Goal: Task Accomplishment & Management: Manage account settings

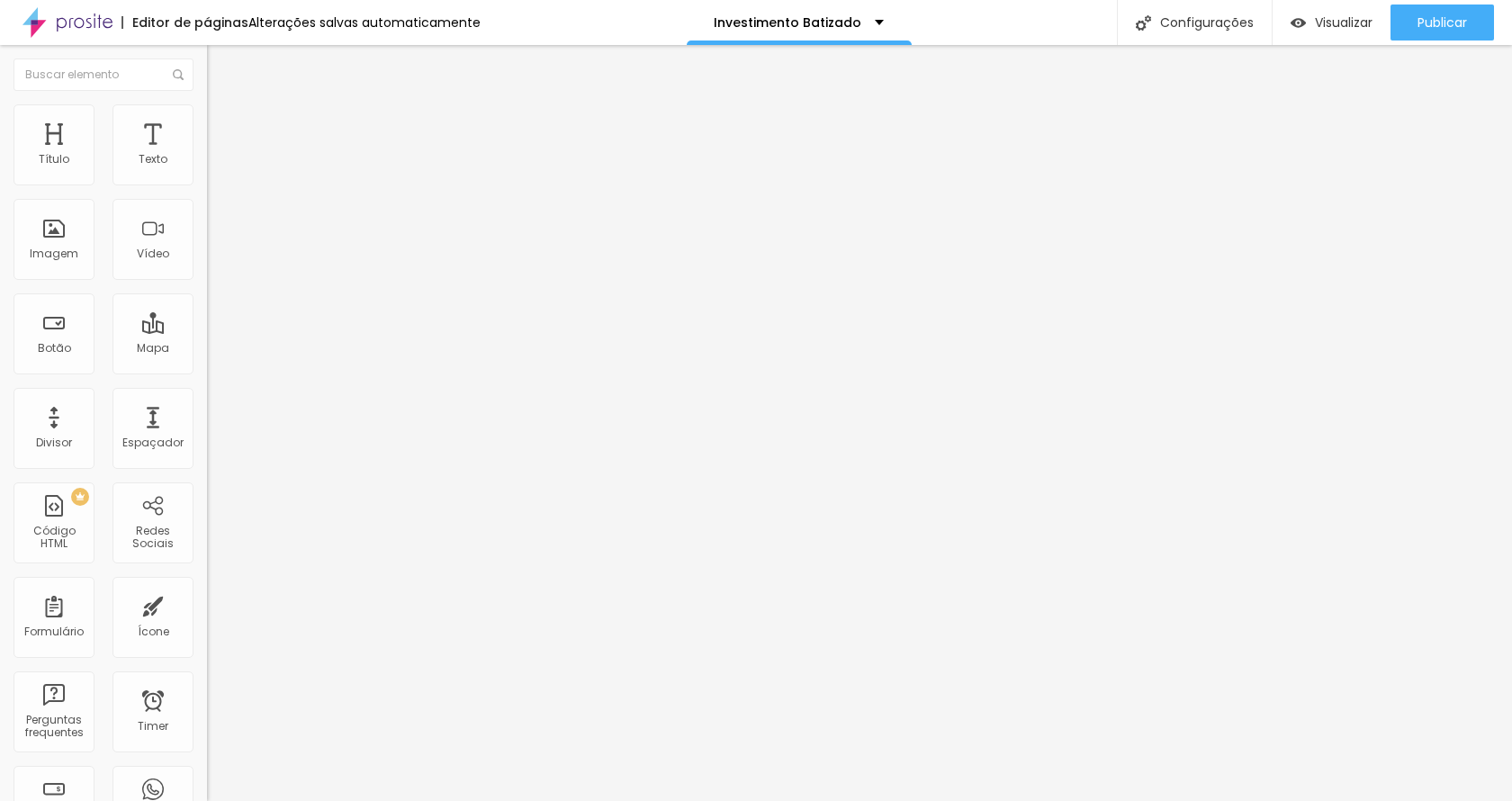
click at [207, 267] on div "Tipografia Voltar ao padrão" at bounding box center [310, 241] width 207 height 51
click at [207, 267] on button "button" at bounding box center [220, 256] width 25 height 18
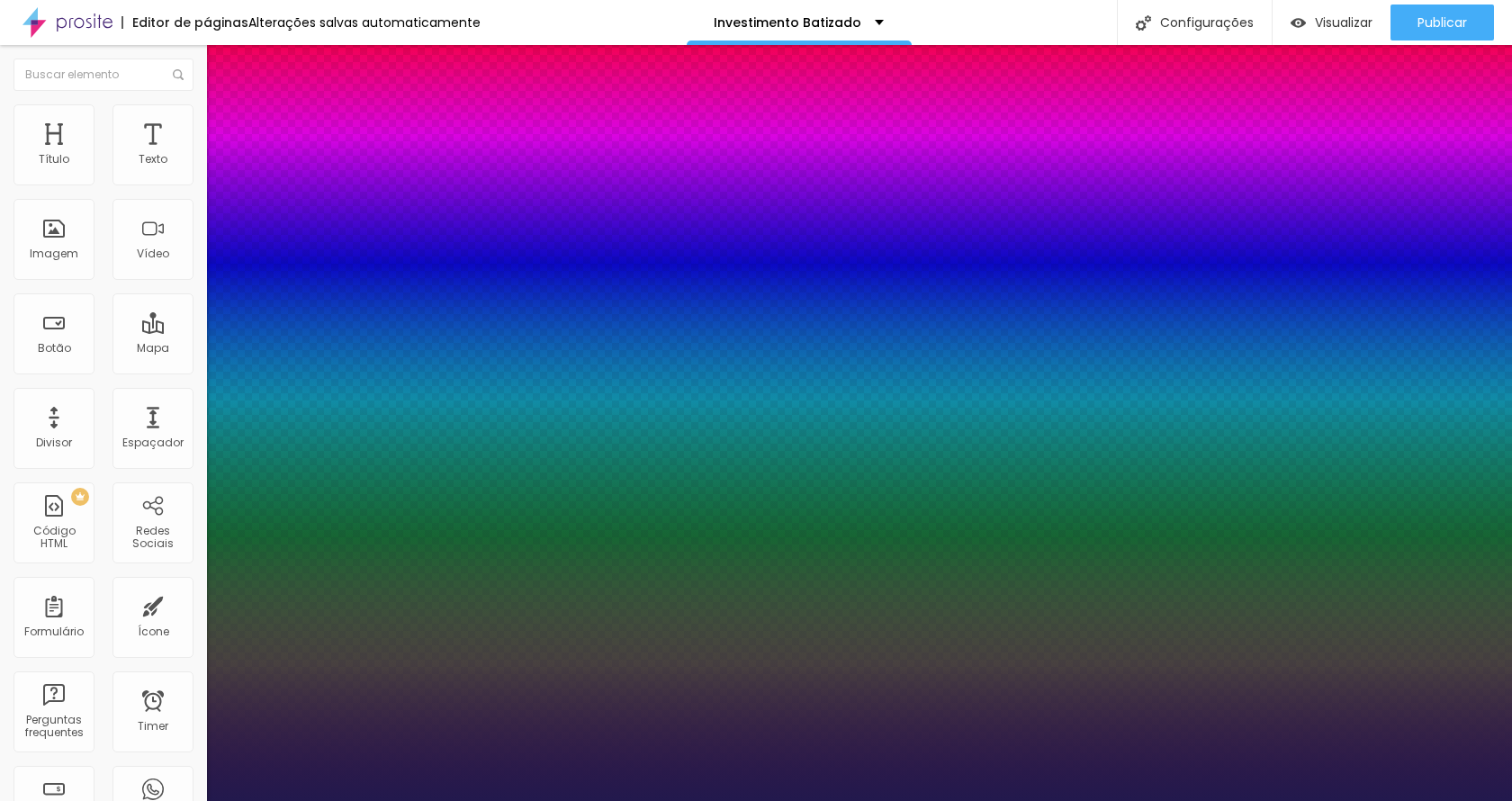
click at [78, 800] on div at bounding box center [756, 801] width 1512 height 0
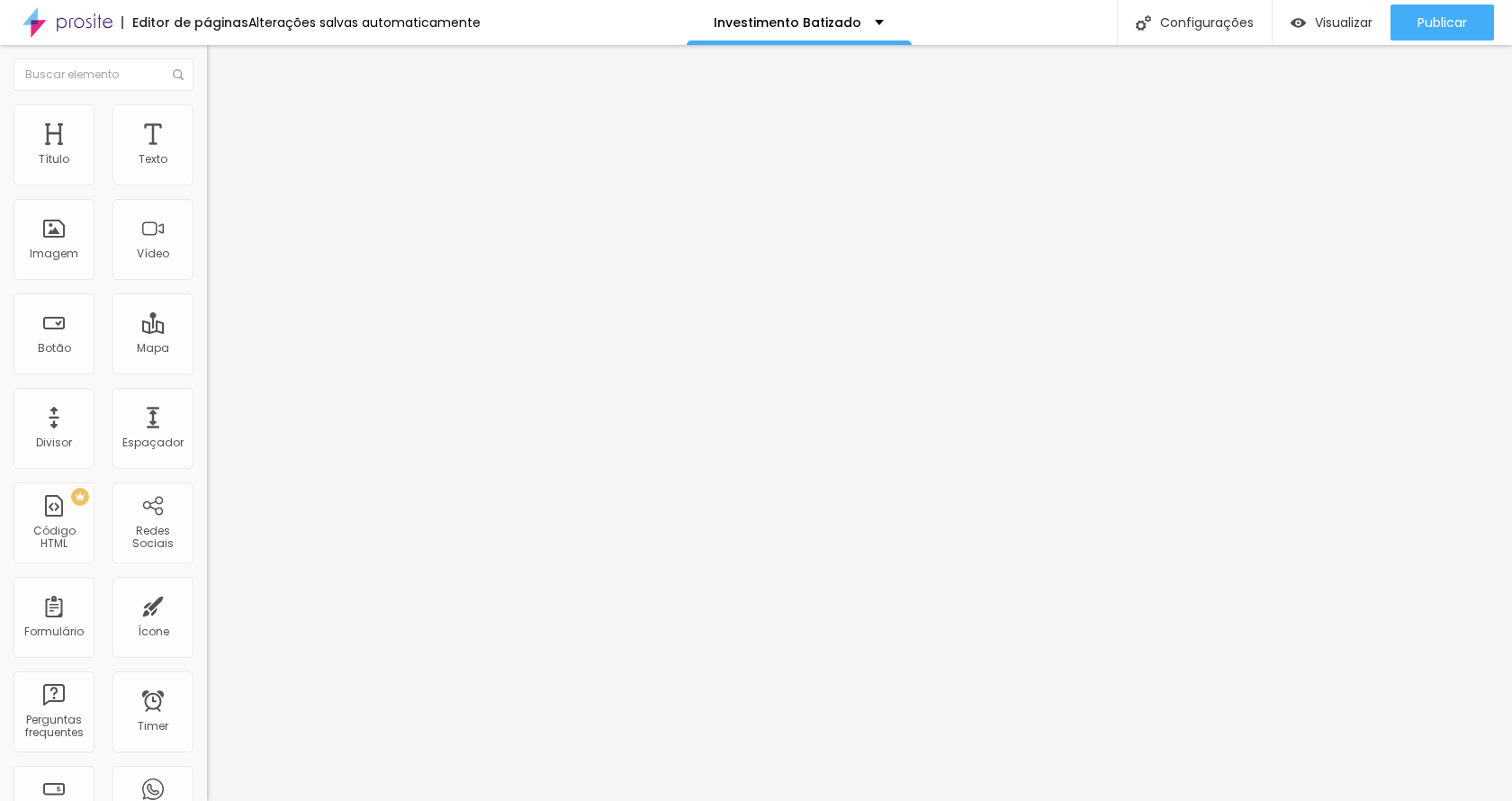
click at [207, 327] on button "button" at bounding box center [220, 316] width 25 height 18
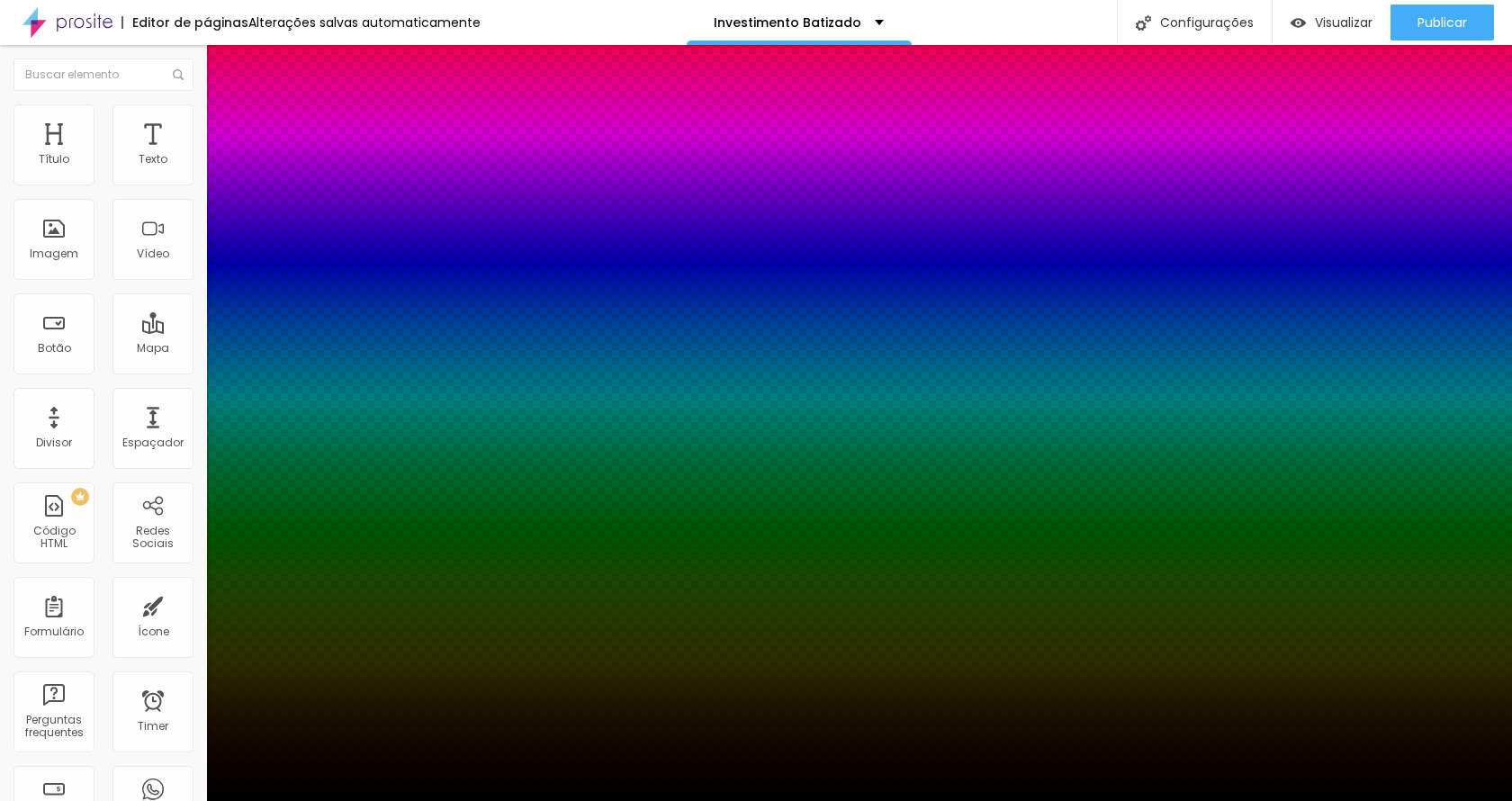
click at [574, 800] on div at bounding box center [756, 801] width 1512 height 0
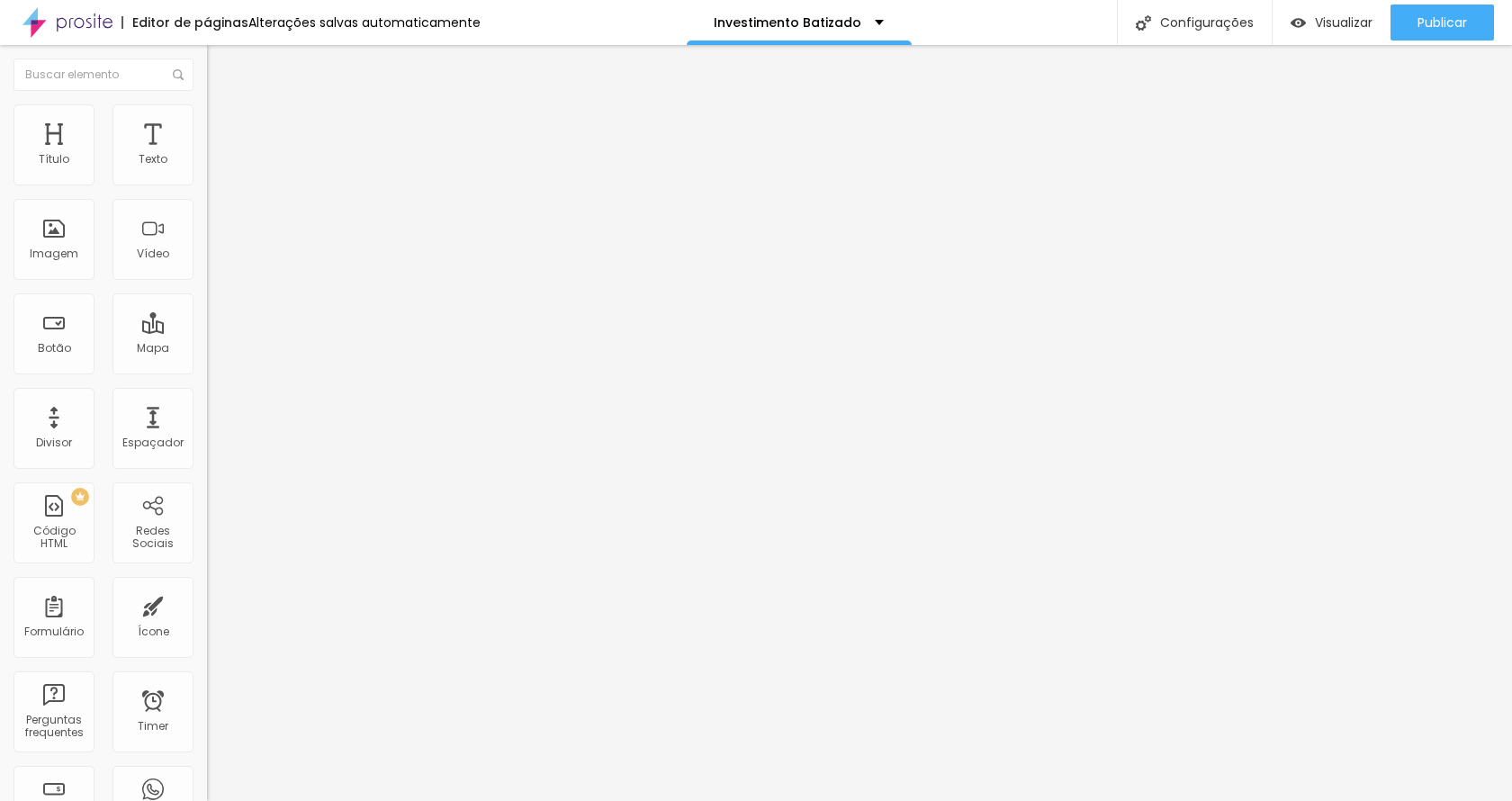
click at [207, 173] on button "button" at bounding box center [220, 163] width 25 height 18
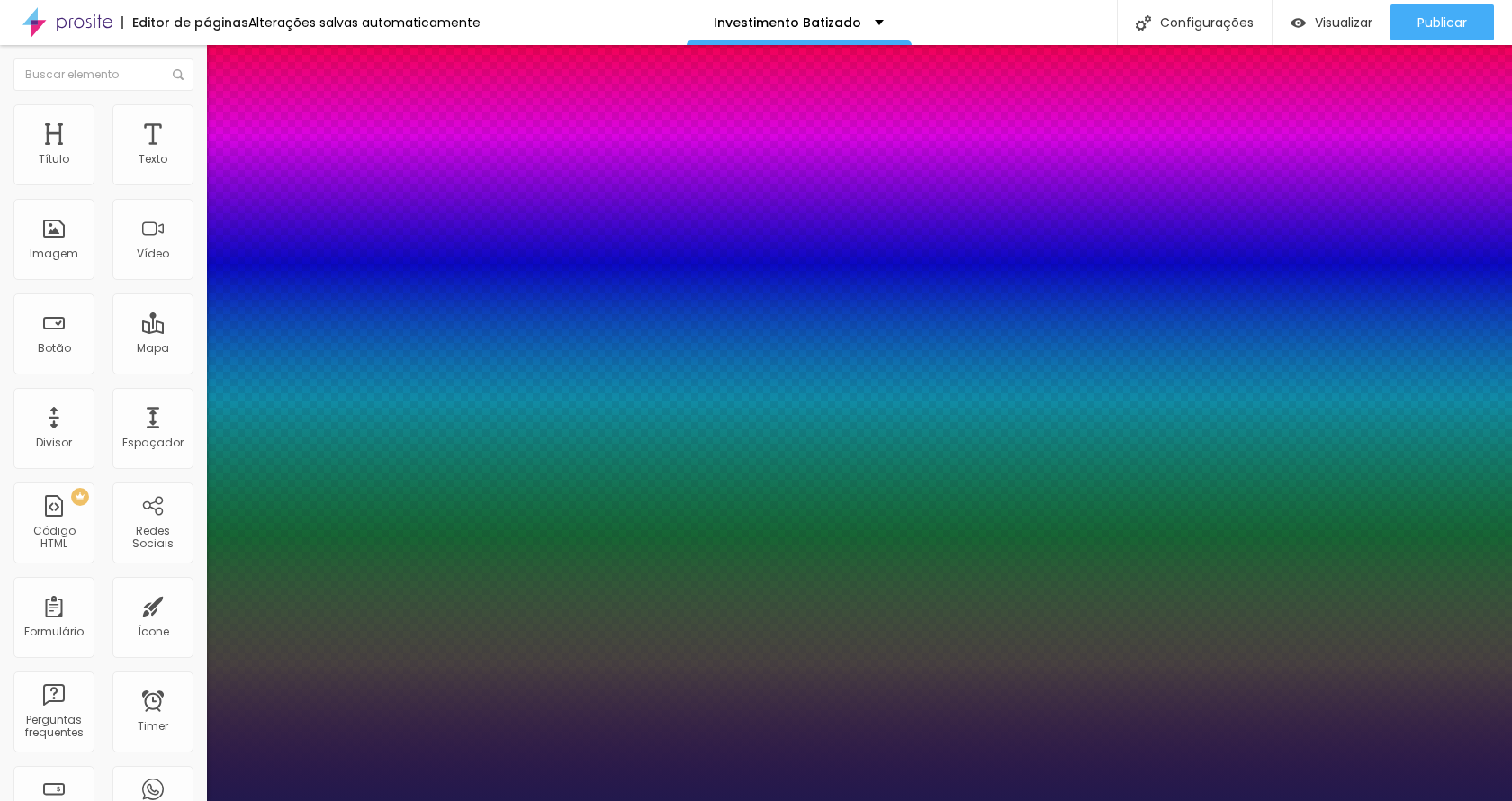
type input "1"
select select "PlayfairDisplay"
type input "1"
click at [674, 800] on div at bounding box center [756, 801] width 1512 height 0
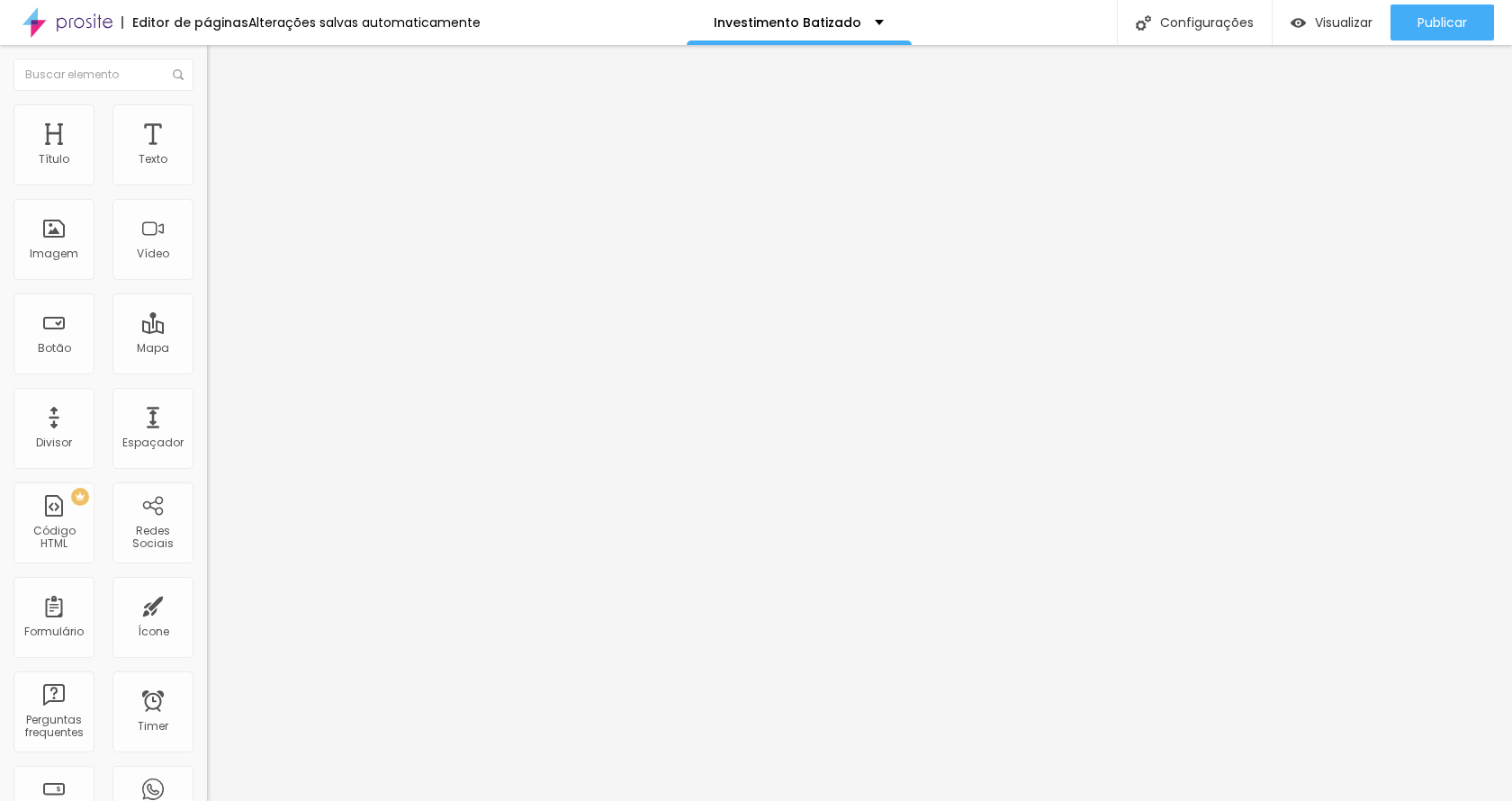
click at [207, 173] on button "button" at bounding box center [220, 163] width 25 height 18
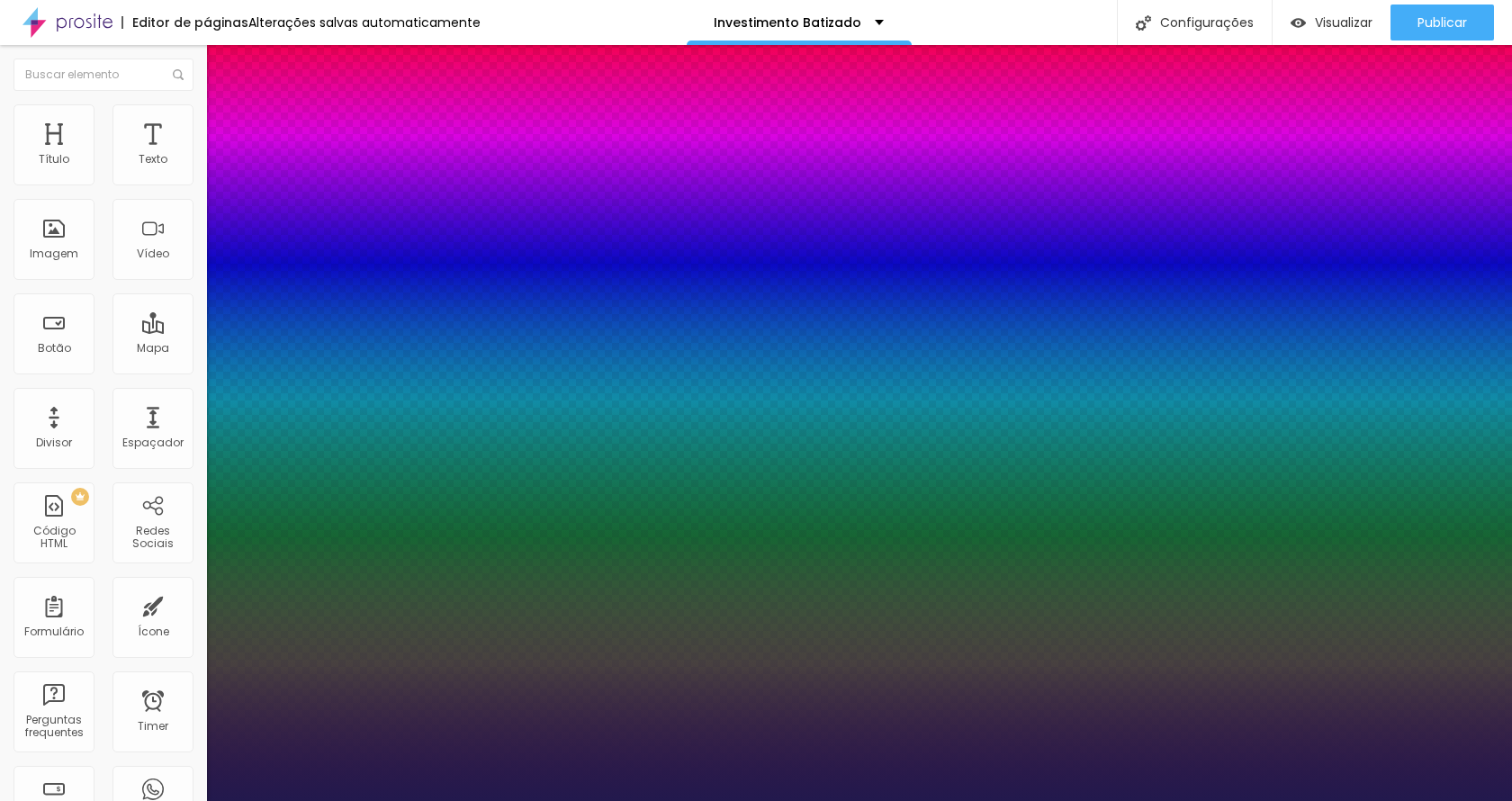
type input "1"
click at [126, 800] on div at bounding box center [756, 801] width 1512 height 0
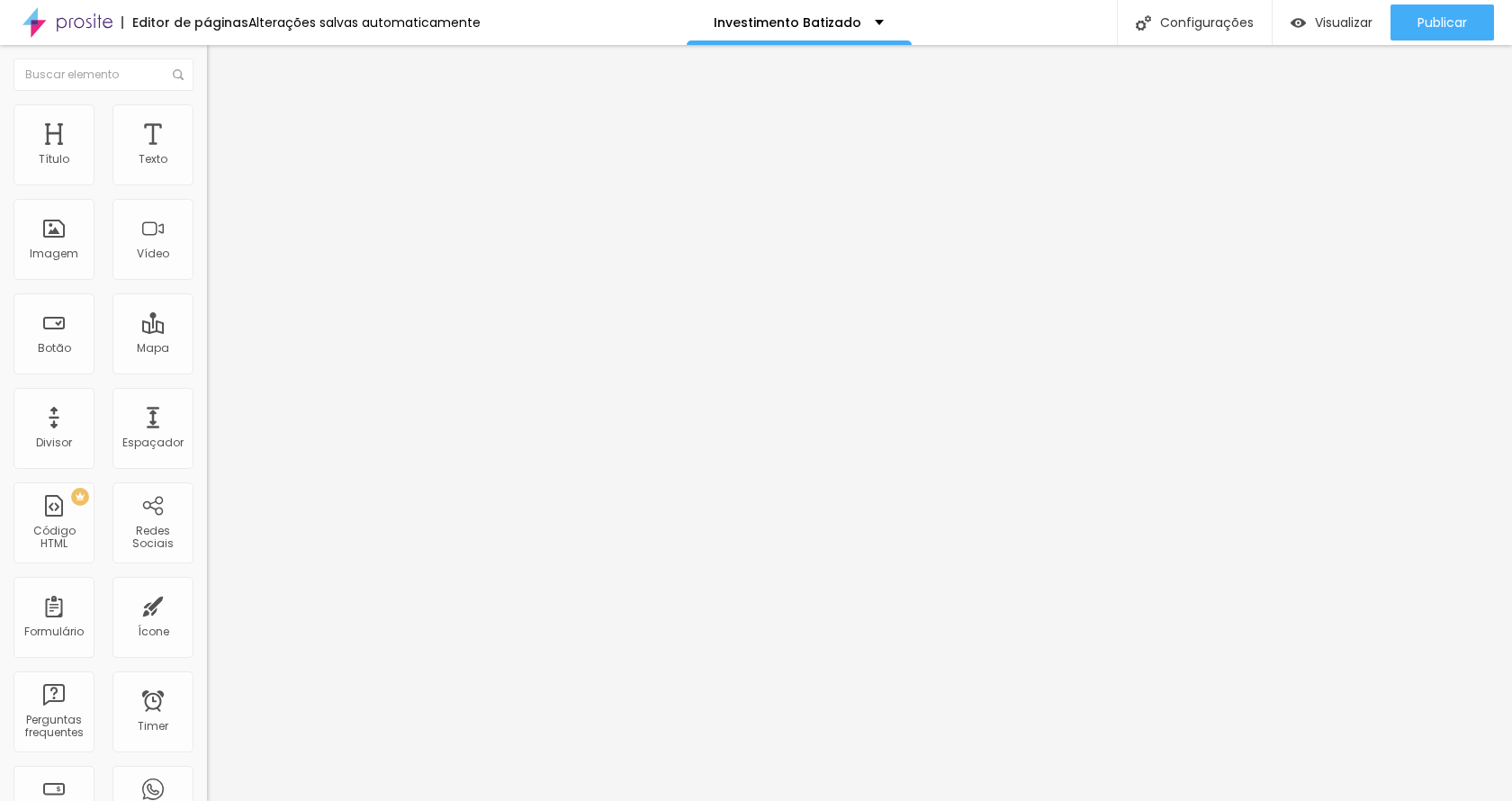
click at [207, 235] on div "Sombra DESATIVADO Voltar ao padrão" at bounding box center [310, 203] width 207 height 61
click at [216, 226] on icon "button" at bounding box center [219, 222] width 7 height 7
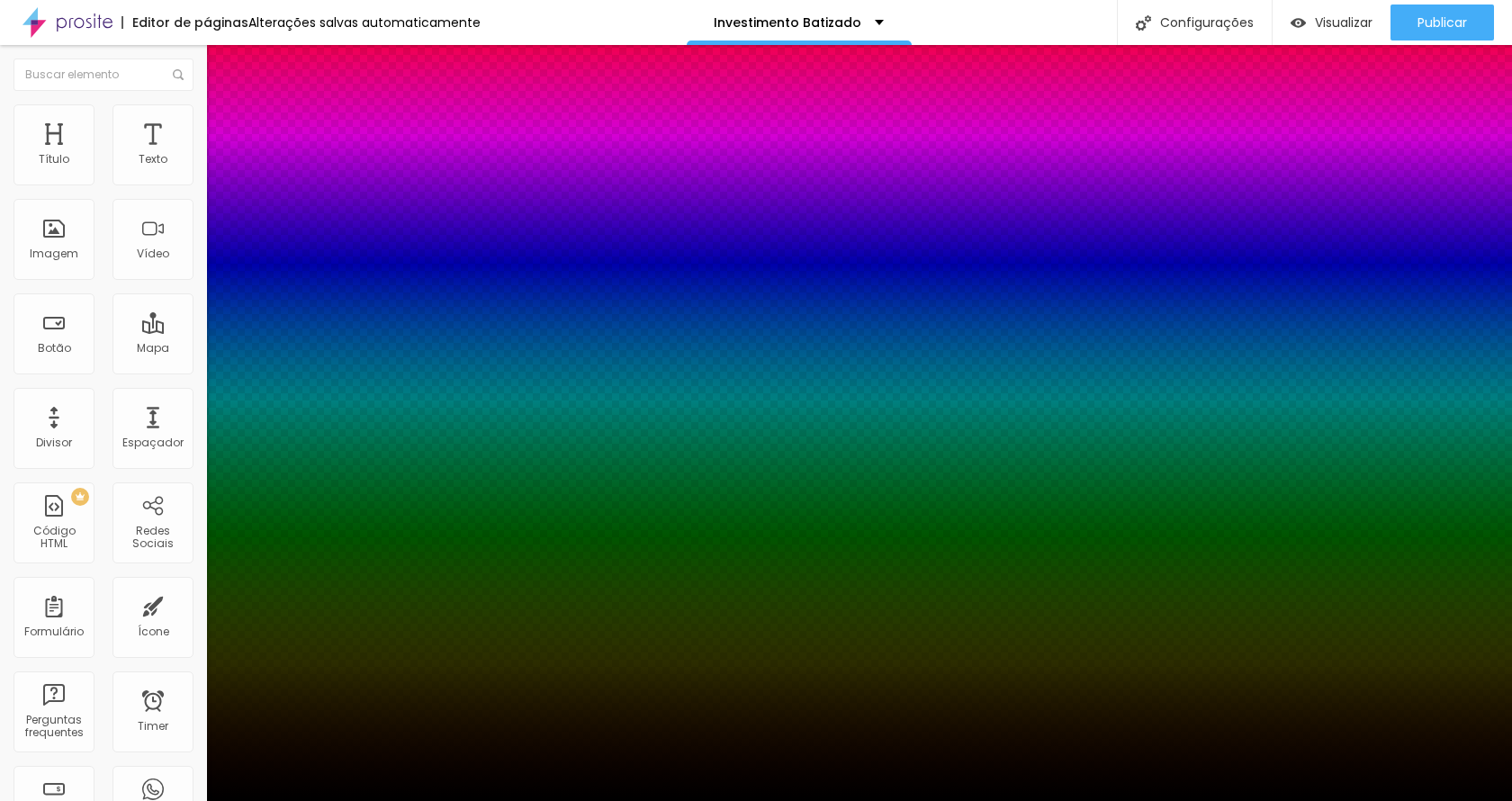
click at [412, 800] on div at bounding box center [756, 801] width 1512 height 0
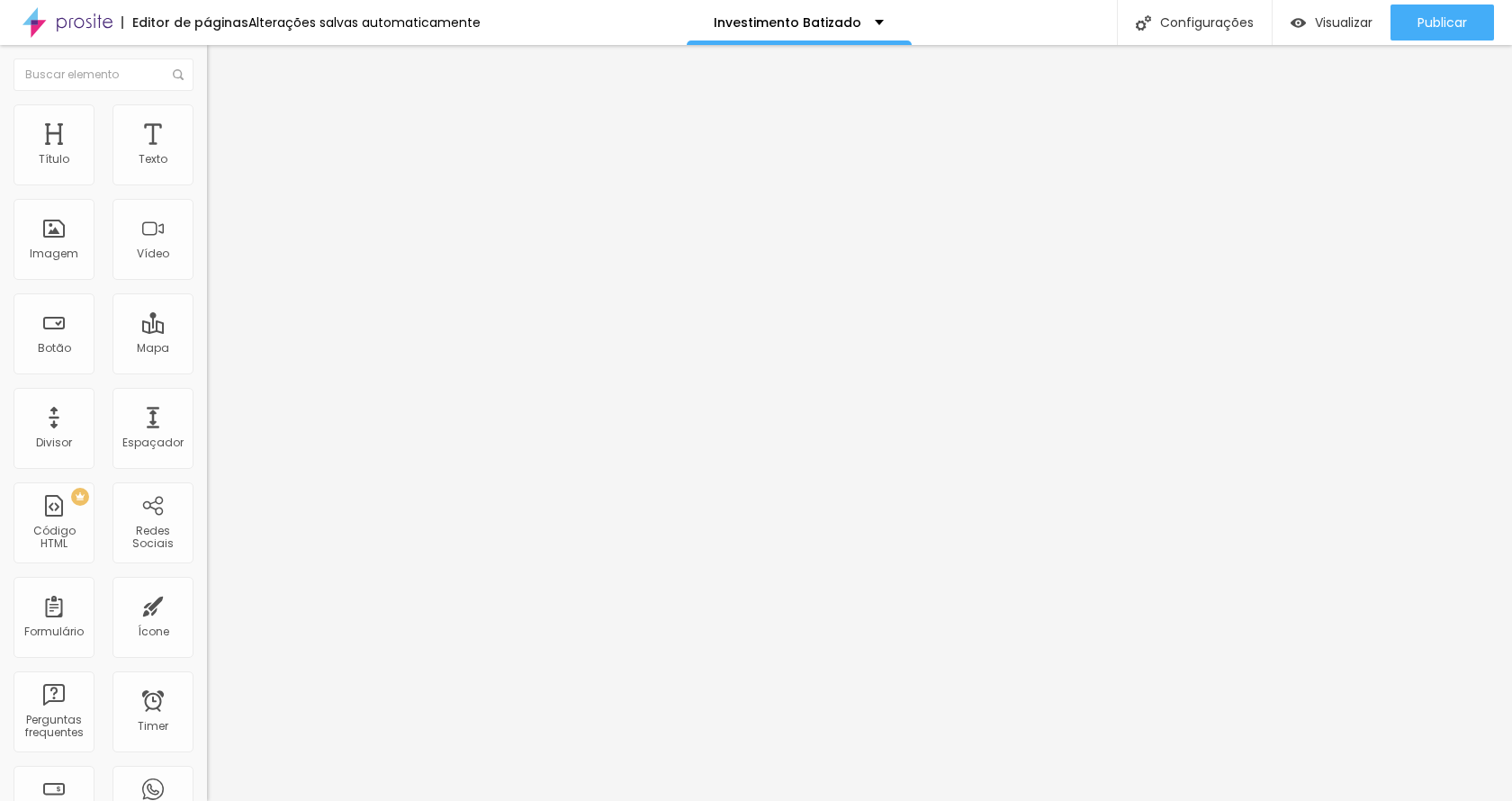
click at [207, 267] on button "button" at bounding box center [220, 256] width 25 height 18
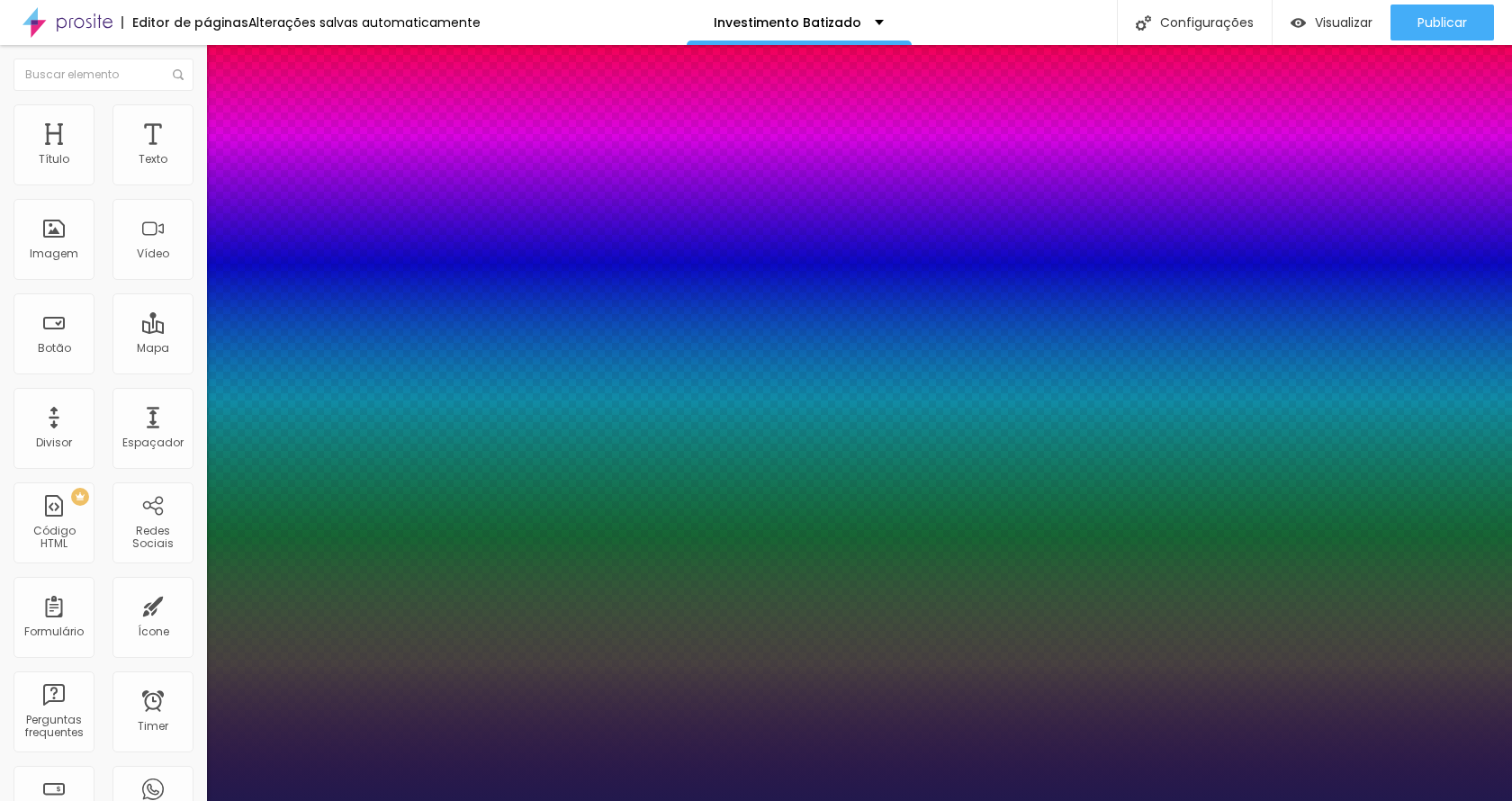
click at [441, 800] on div at bounding box center [756, 801] width 1512 height 0
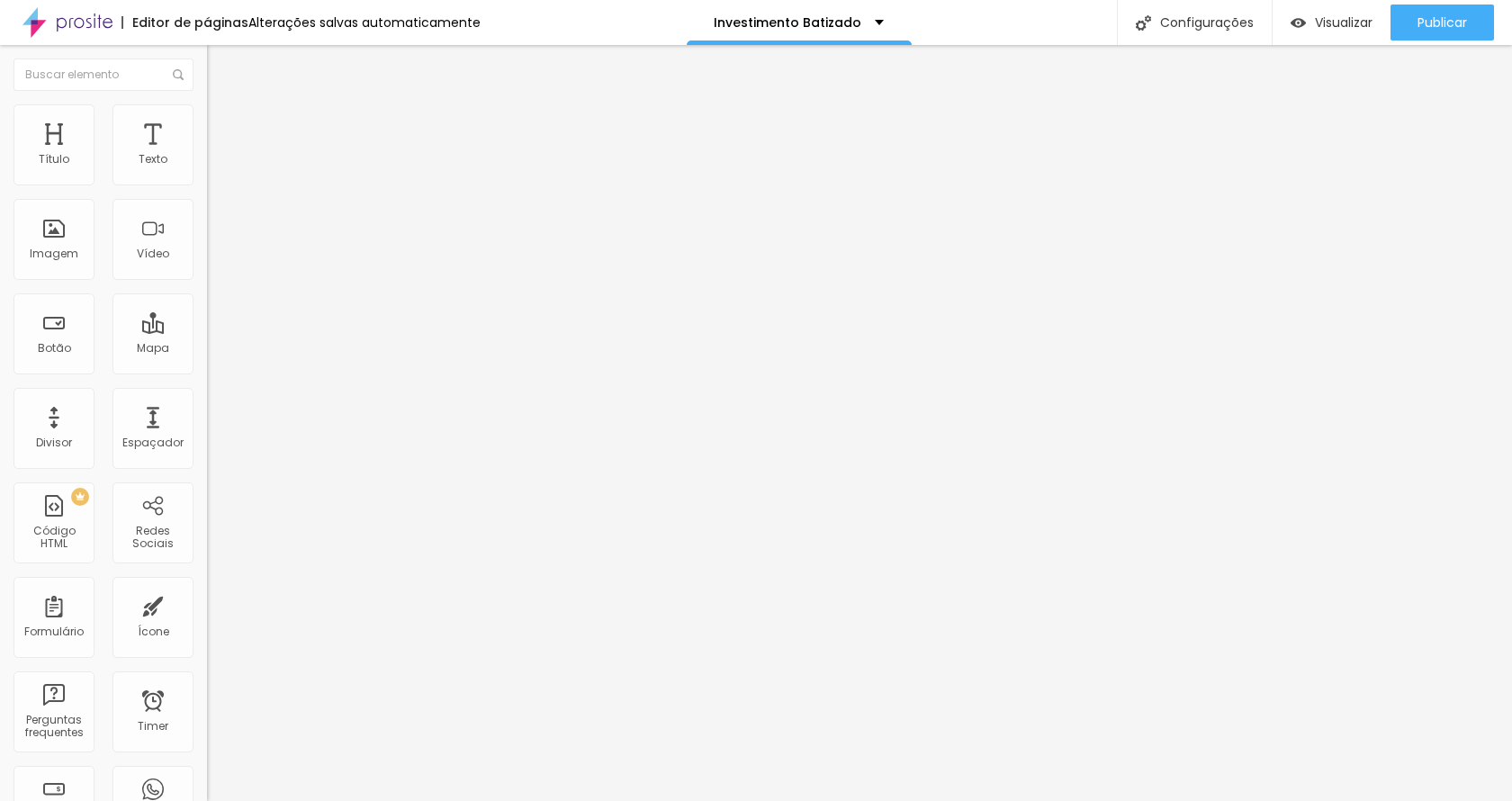
click at [207, 173] on button "button" at bounding box center [220, 163] width 25 height 18
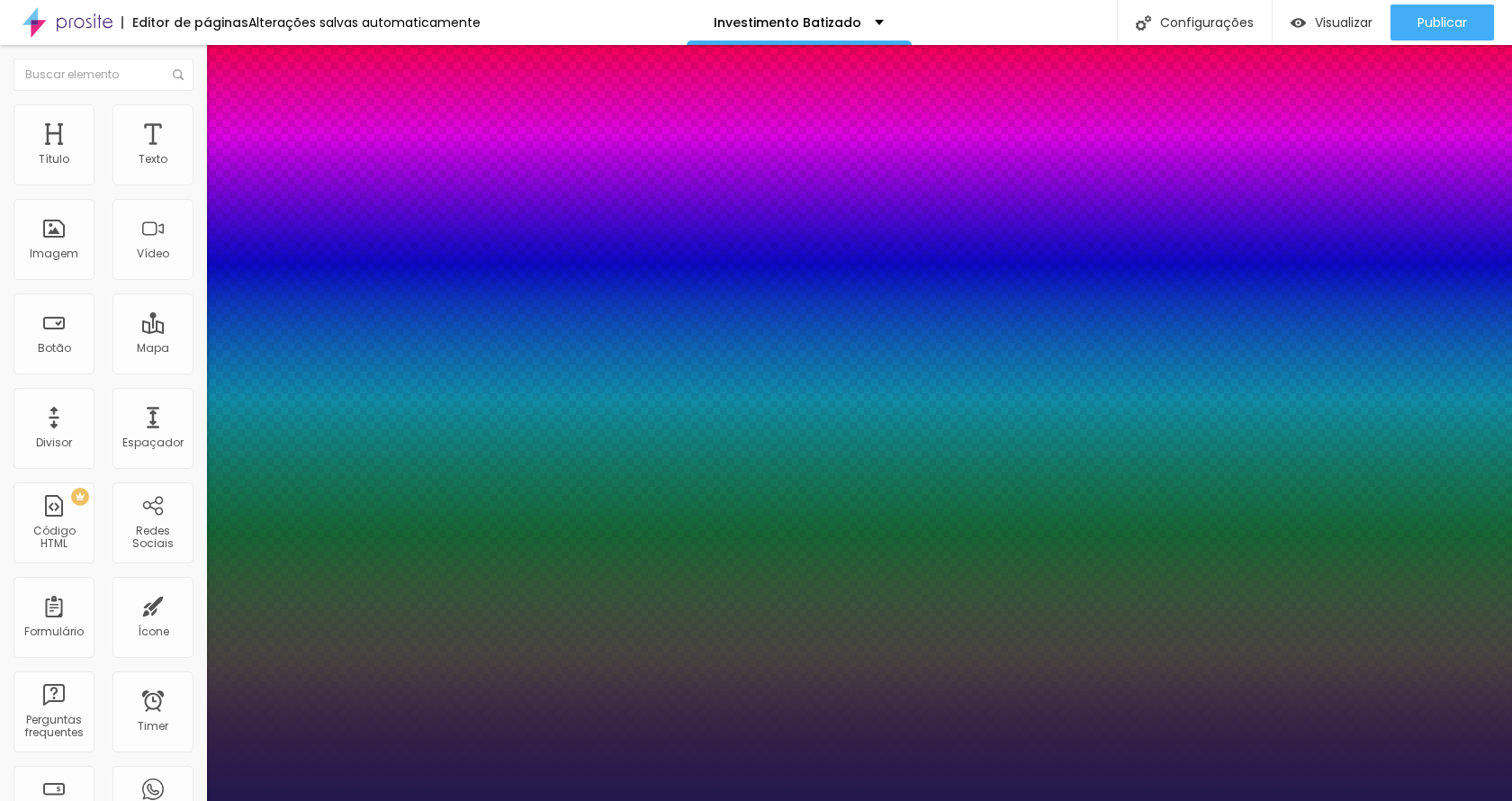
type input "1"
type input "10"
type input "1"
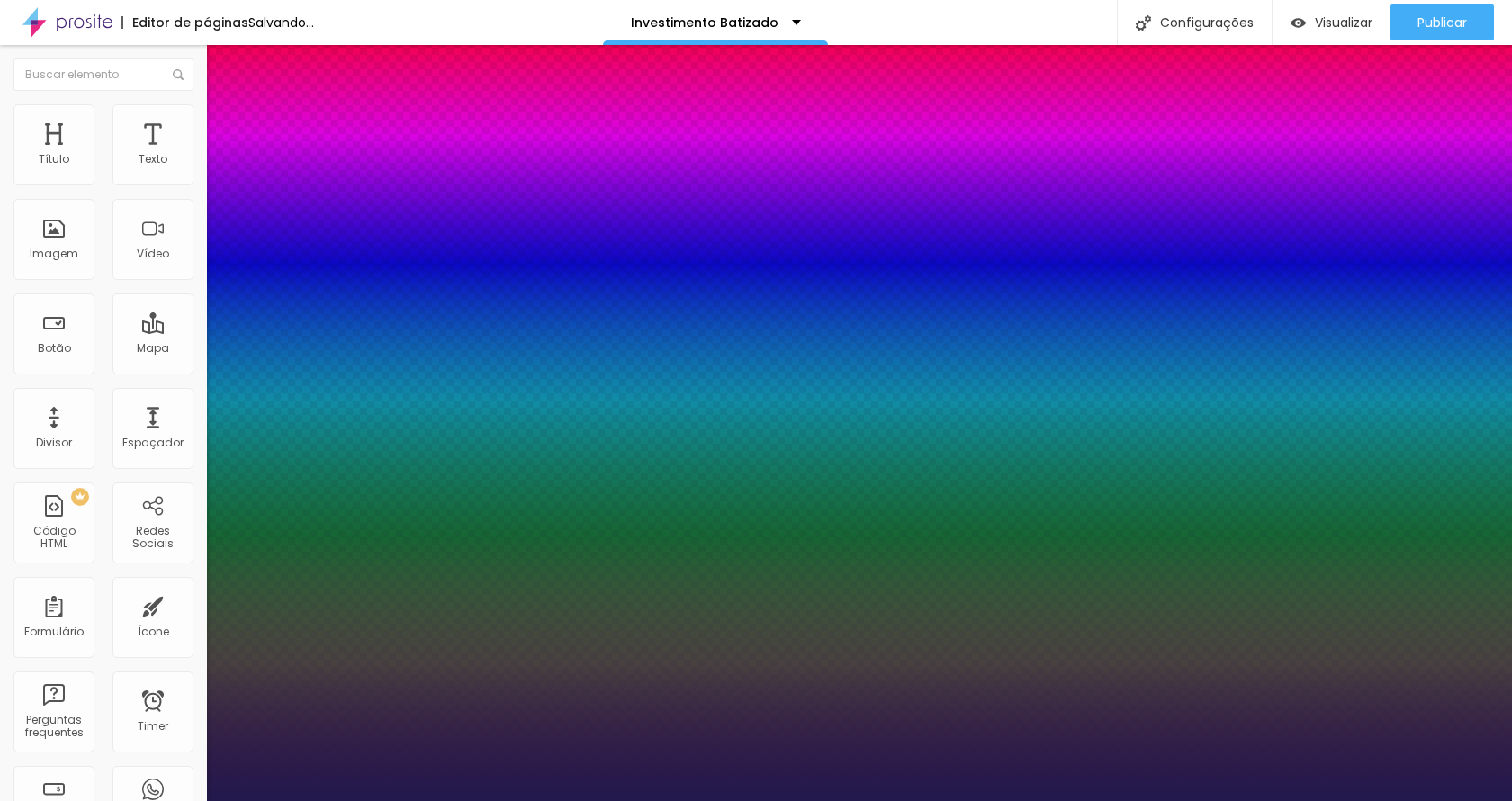
type input "1"
type input "0"
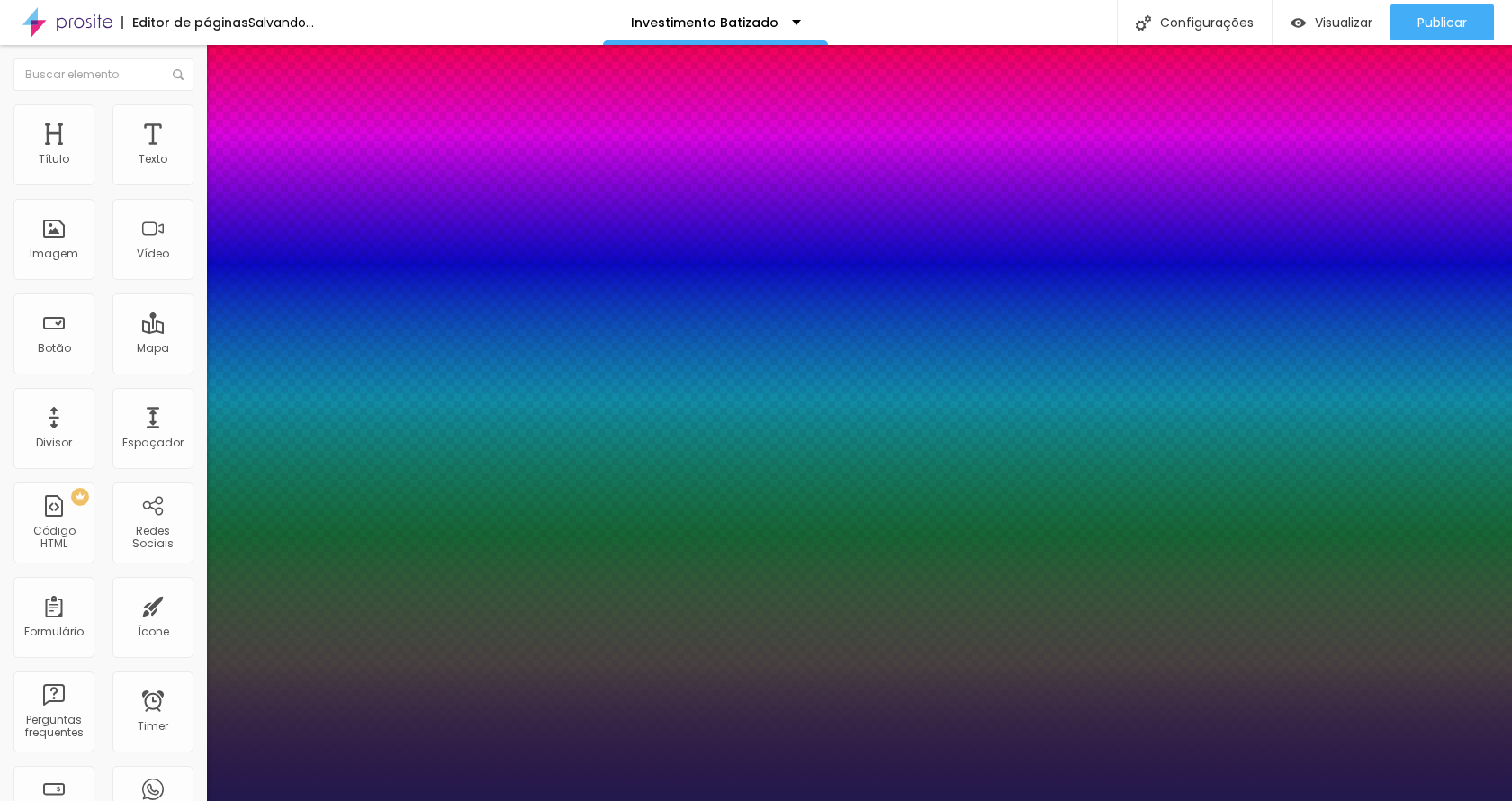
type input "1"
type input "2"
type input "02"
type input "1"
type input "02"
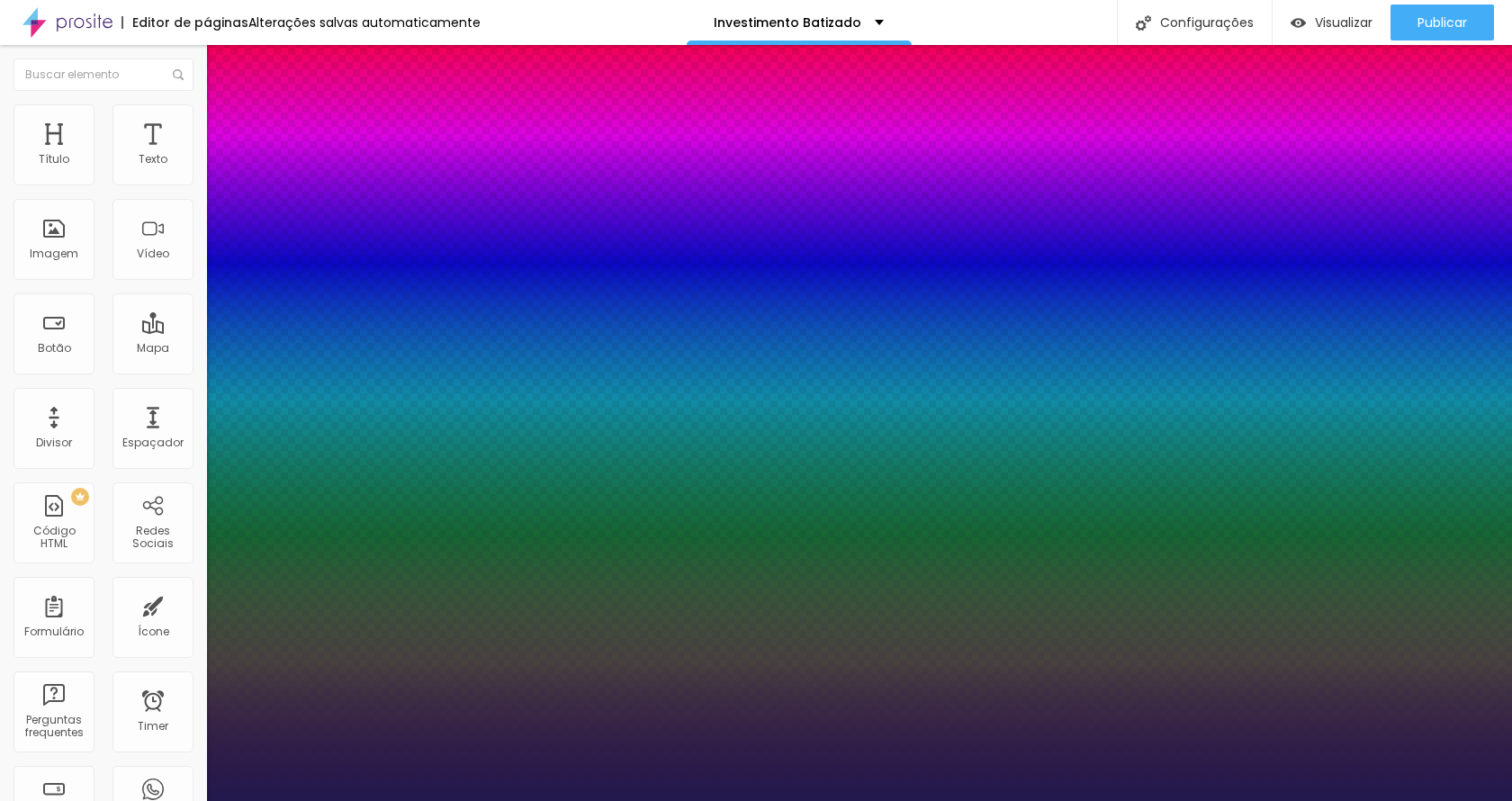
type input "0"
type input "1"
type input "01"
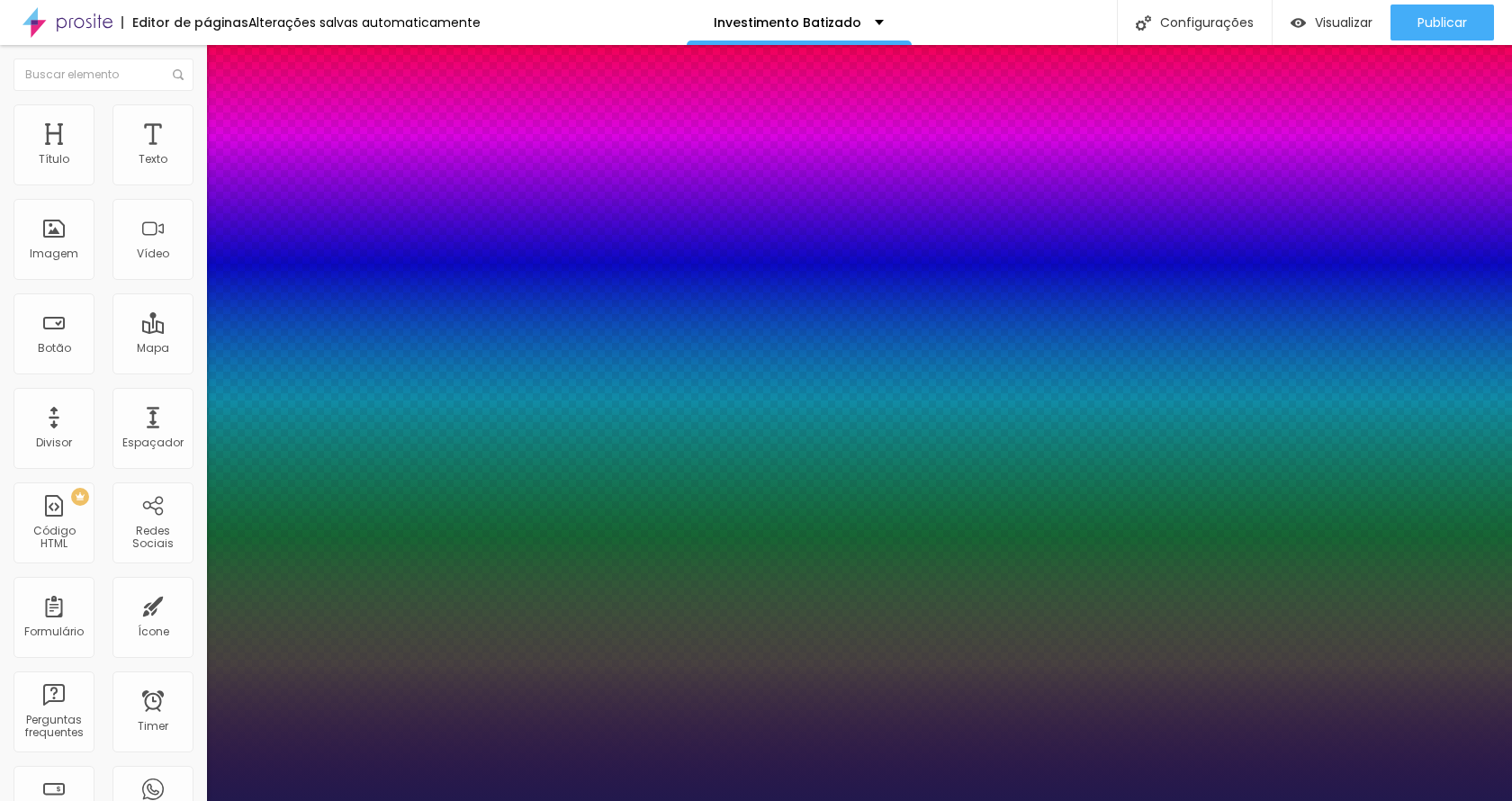
type input "1"
type input "1.5"
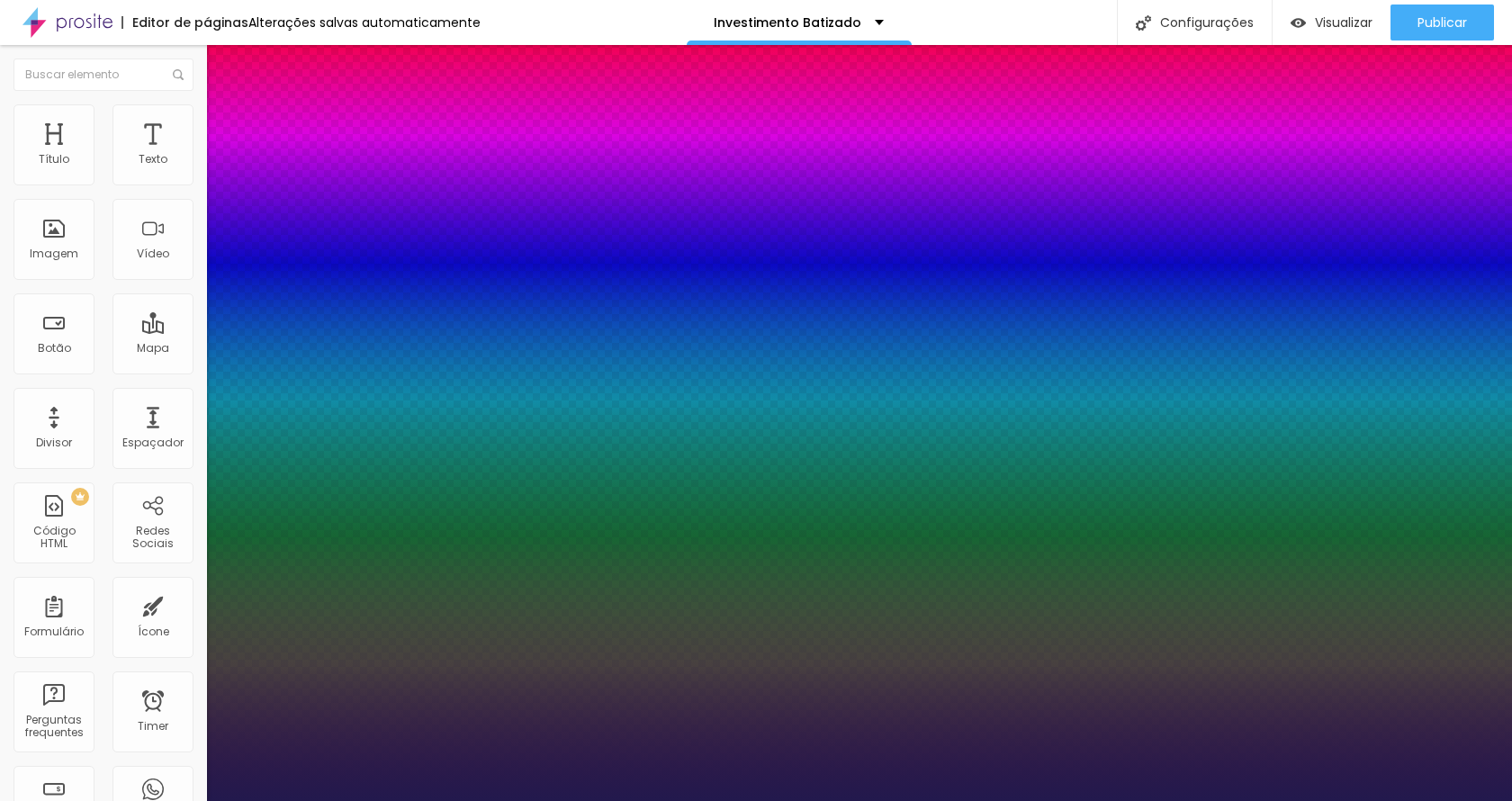
click at [774, 800] on div at bounding box center [756, 801] width 1512 height 0
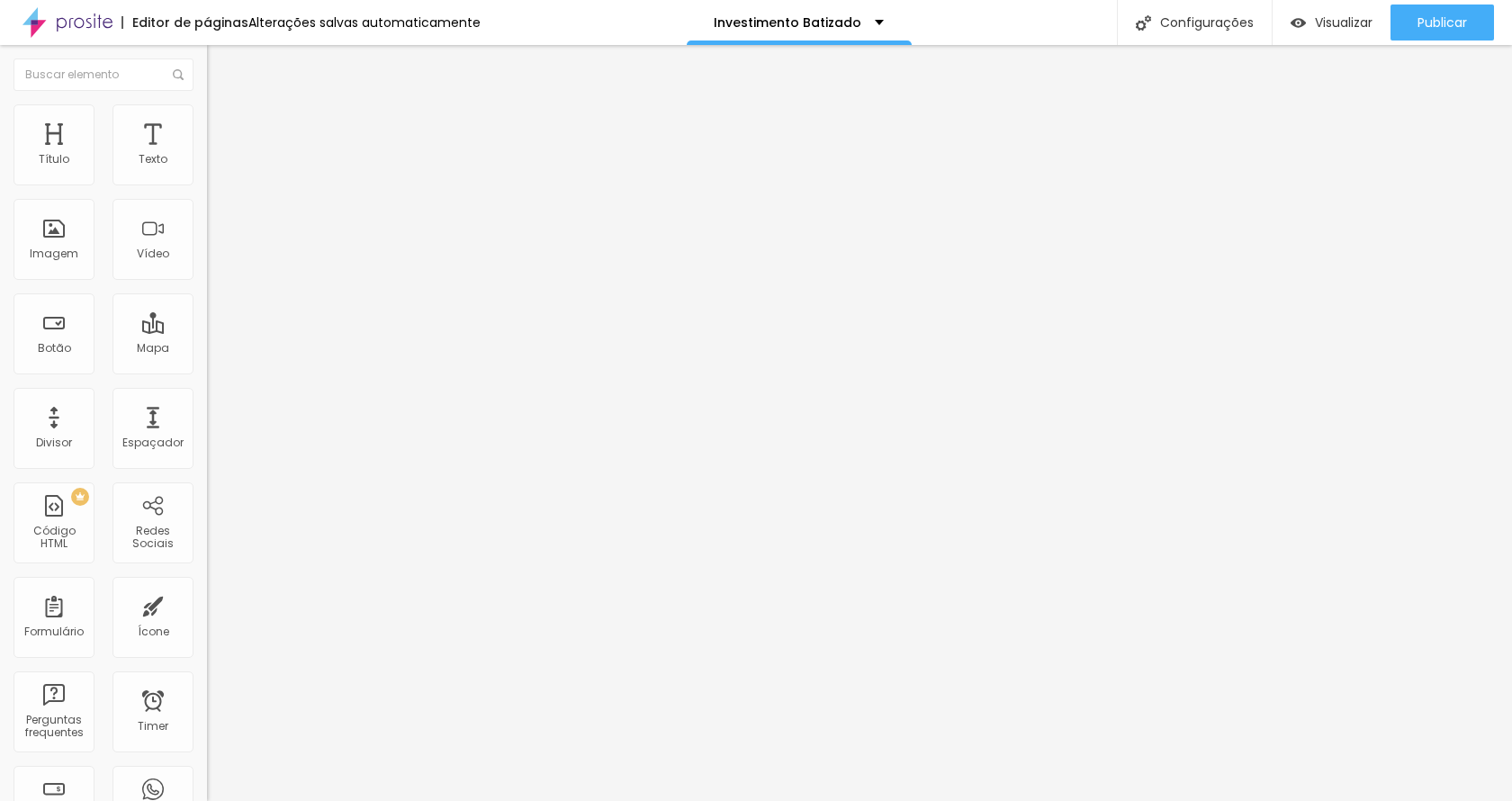
click at [207, 267] on button "button" at bounding box center [220, 256] width 25 height 18
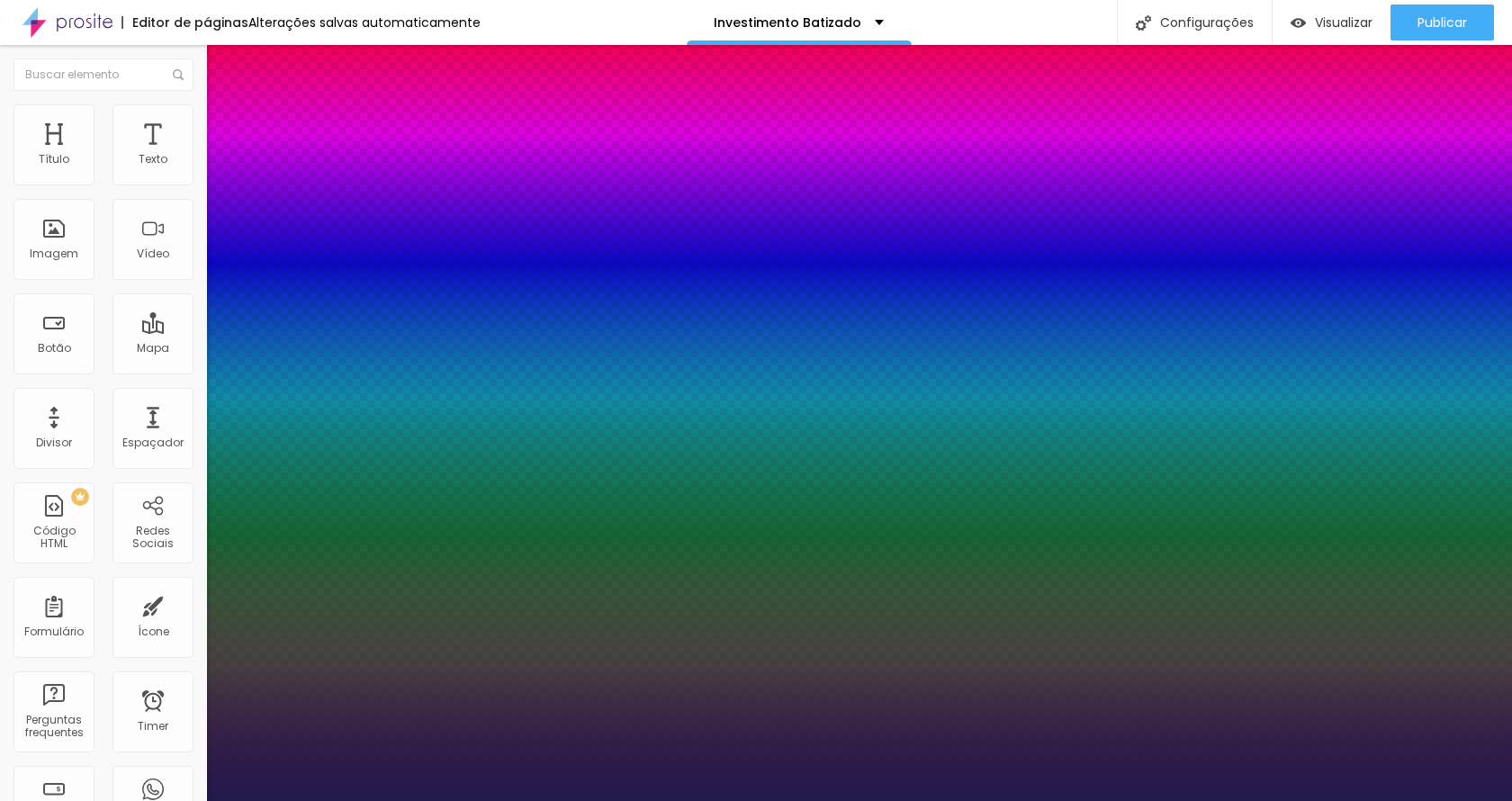
click at [145, 800] on div at bounding box center [756, 801] width 1512 height 0
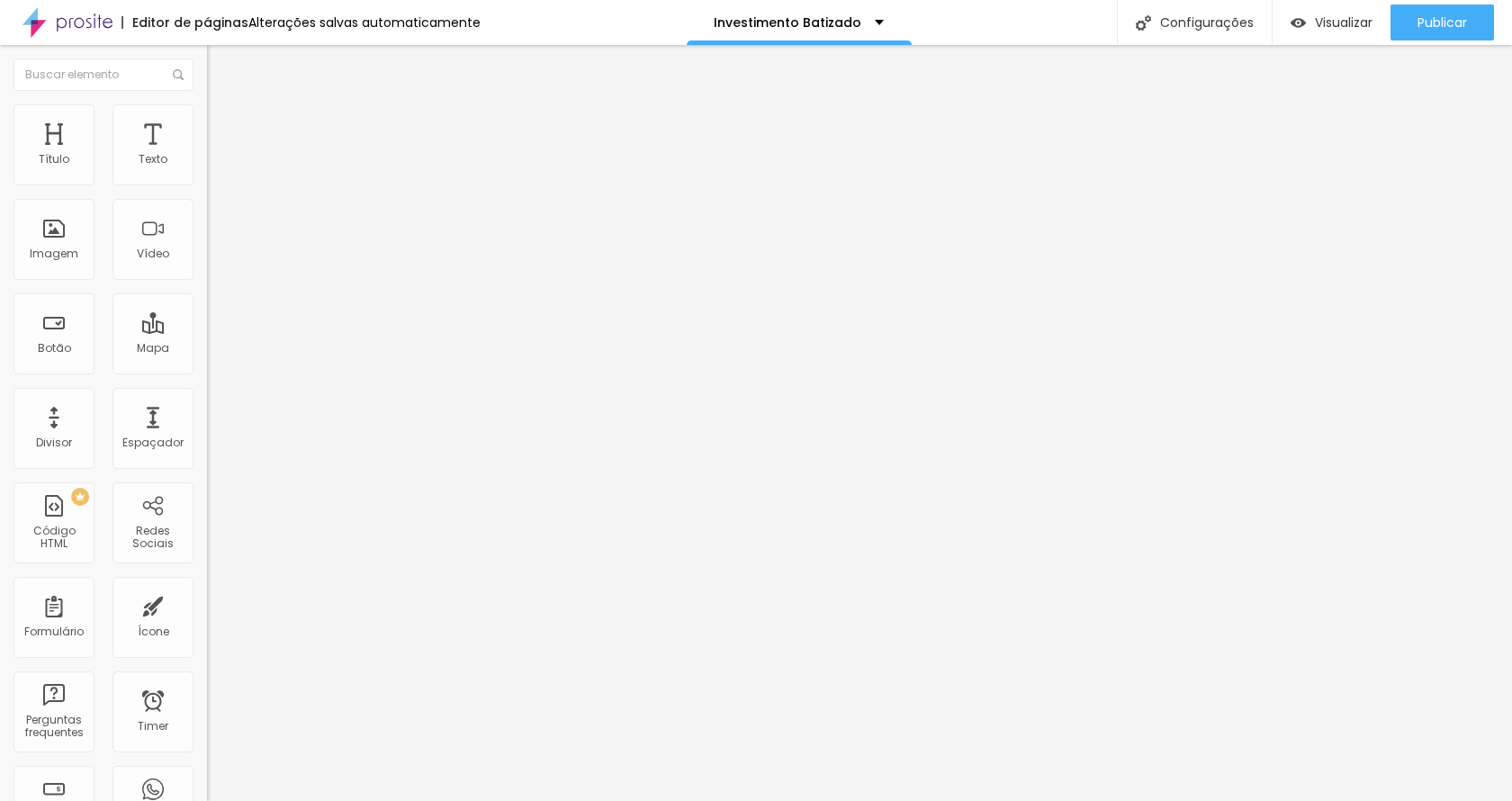
click at [223, 125] on span "Avançado" at bounding box center [252, 117] width 59 height 16
click at [223, 106] on span "Estilo" at bounding box center [236, 98] width 28 height 16
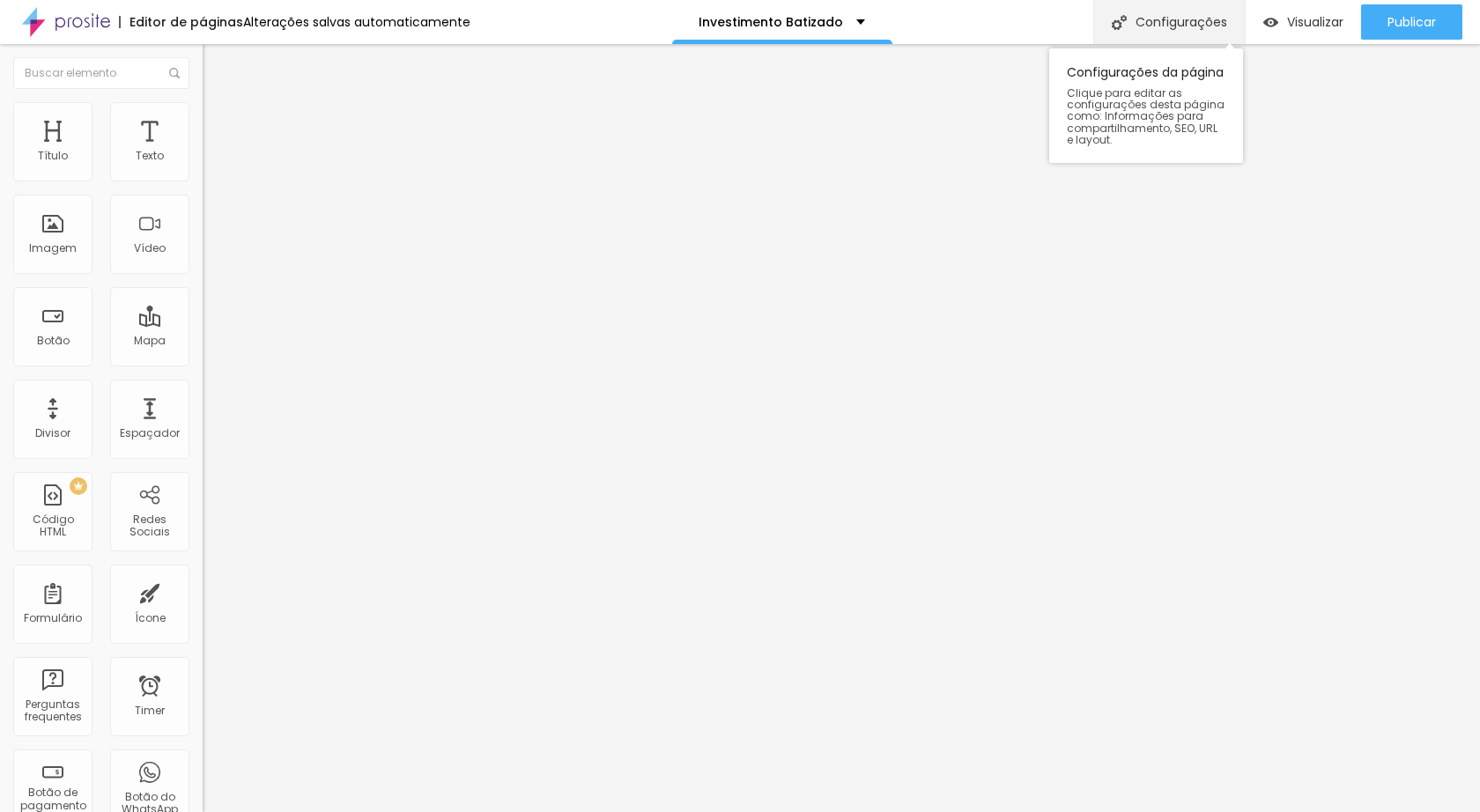
click at [1226, 33] on div "Configurações" at bounding box center [1169, 22] width 151 height 44
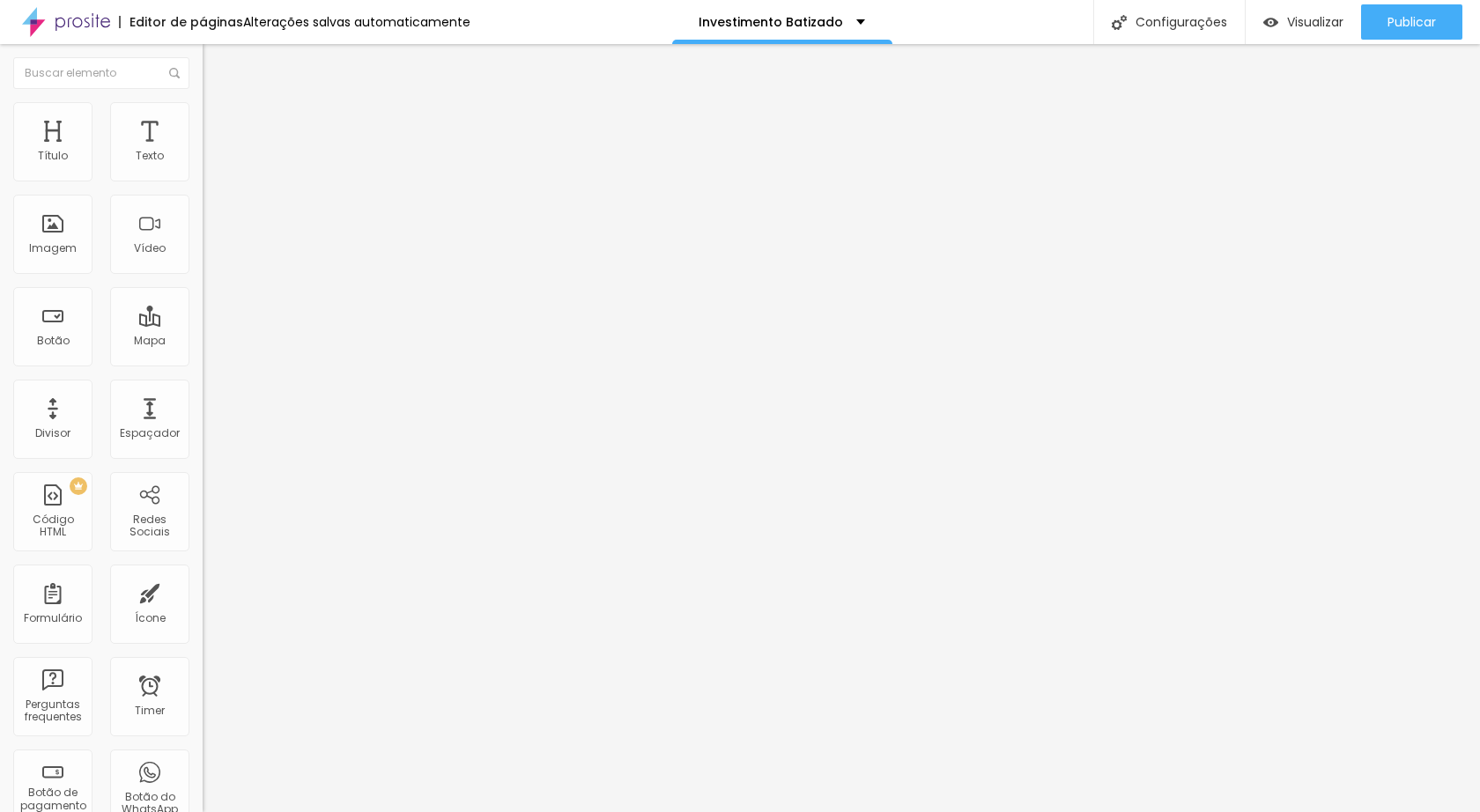
click at [1390, 32] on div "Publicar" at bounding box center [1411, 22] width 49 height 35
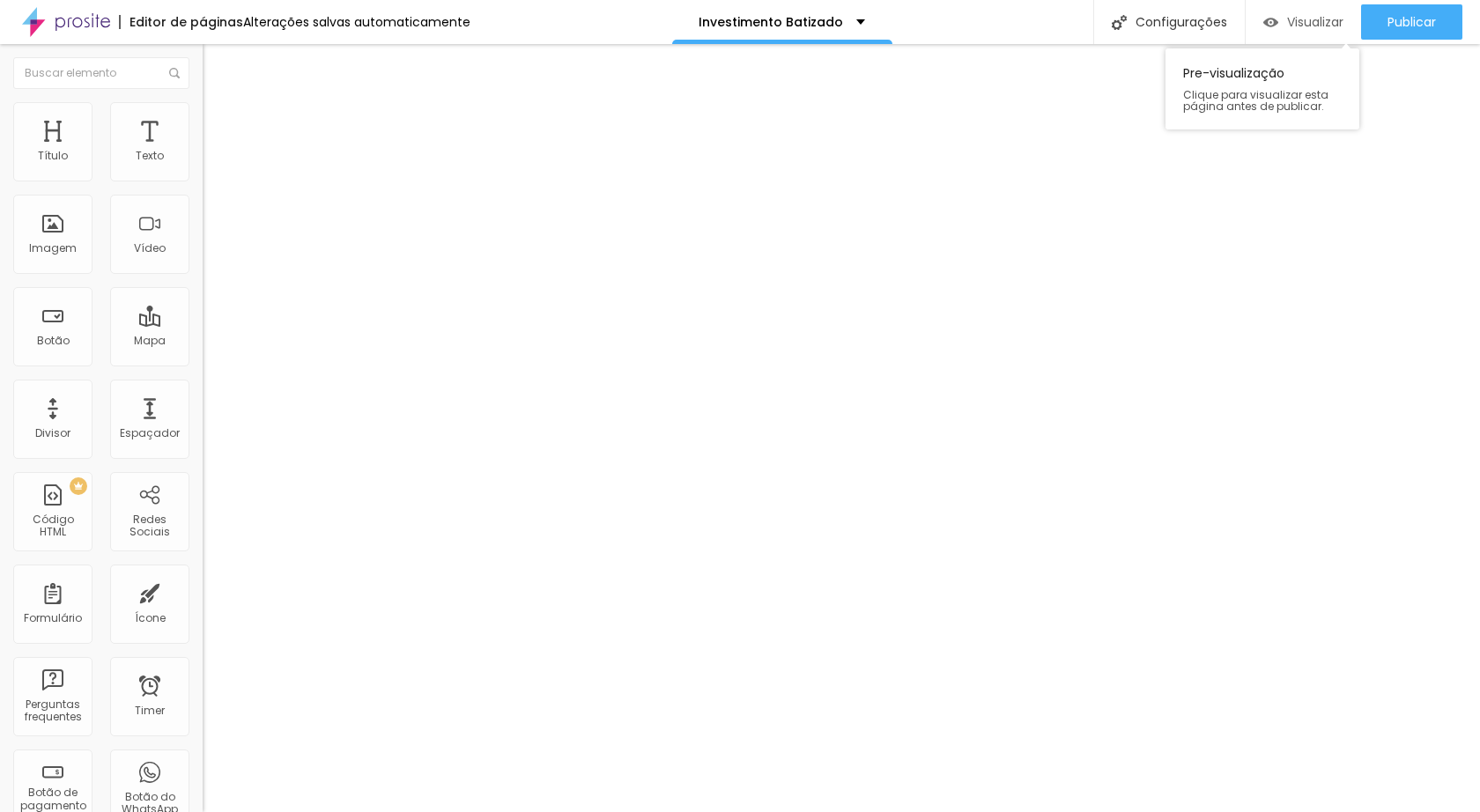
click at [1300, 9] on div "Visualizar" at bounding box center [1304, 22] width 80 height 35
click at [1300, 32] on div "Visualizar" at bounding box center [1304, 22] width 80 height 35
click at [1295, 41] on div "Pre-visualização Clique para visualizar esta página antes de publicar." at bounding box center [1263, 85] width 194 height 89
click at [1287, 10] on div "Visualizar" at bounding box center [1304, 22] width 80 height 35
click at [853, 34] on div "Investimento Batizado" at bounding box center [782, 22] width 167 height 39
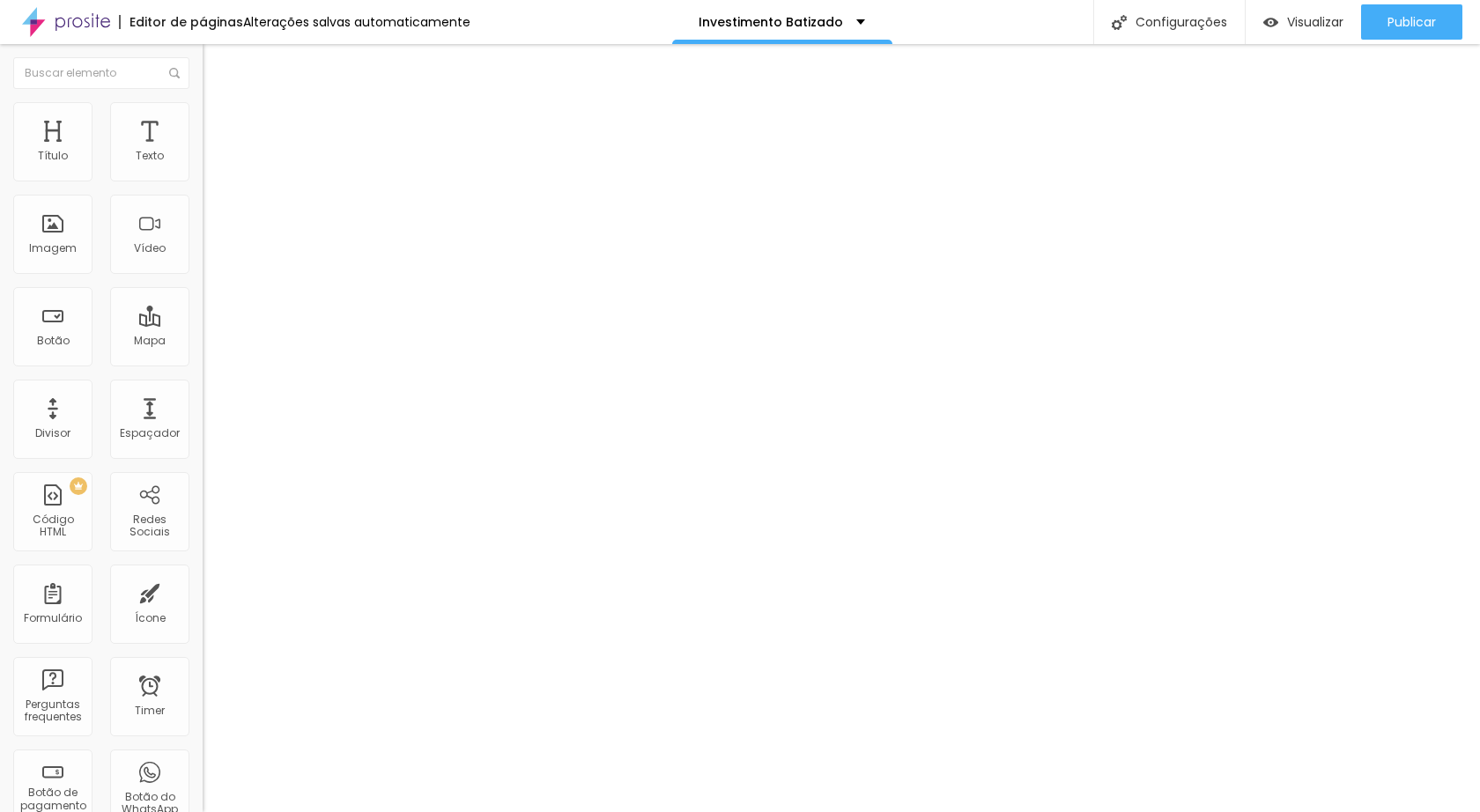
click at [203, 484] on div "Editar Texto Estilo Avançado Tipografia Voltar ao padrão Sombra DESATIVADO Volt…" at bounding box center [304, 427] width 203 height 768
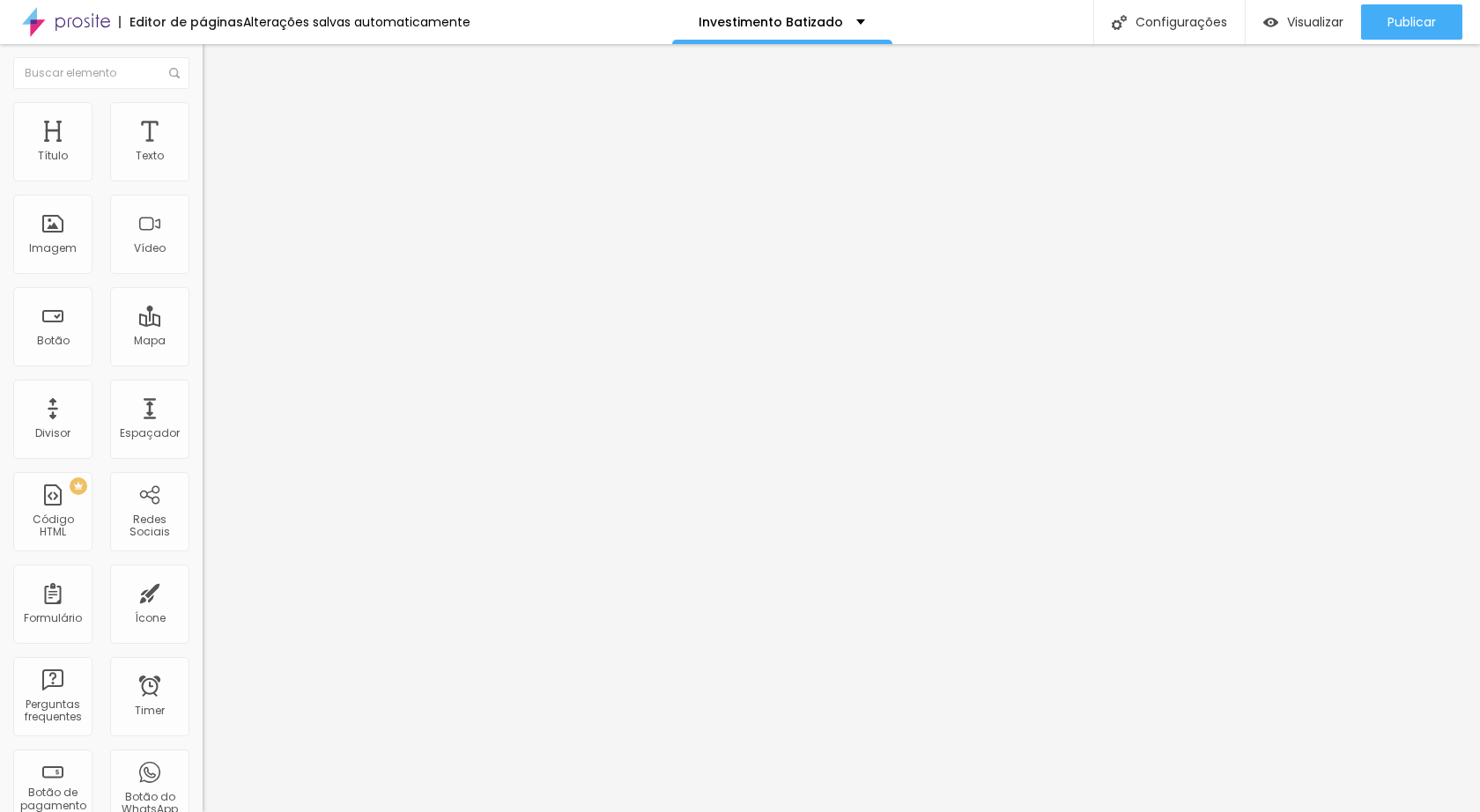
click at [361, 22] on div "Alterações salvas automaticamente" at bounding box center [356, 22] width 228 height 12
click at [310, 39] on div "Editor de páginas Alterações salvas automaticamente" at bounding box center [235, 22] width 470 height 44
click at [318, 20] on div "Alterações salvas automaticamente" at bounding box center [356, 22] width 228 height 12
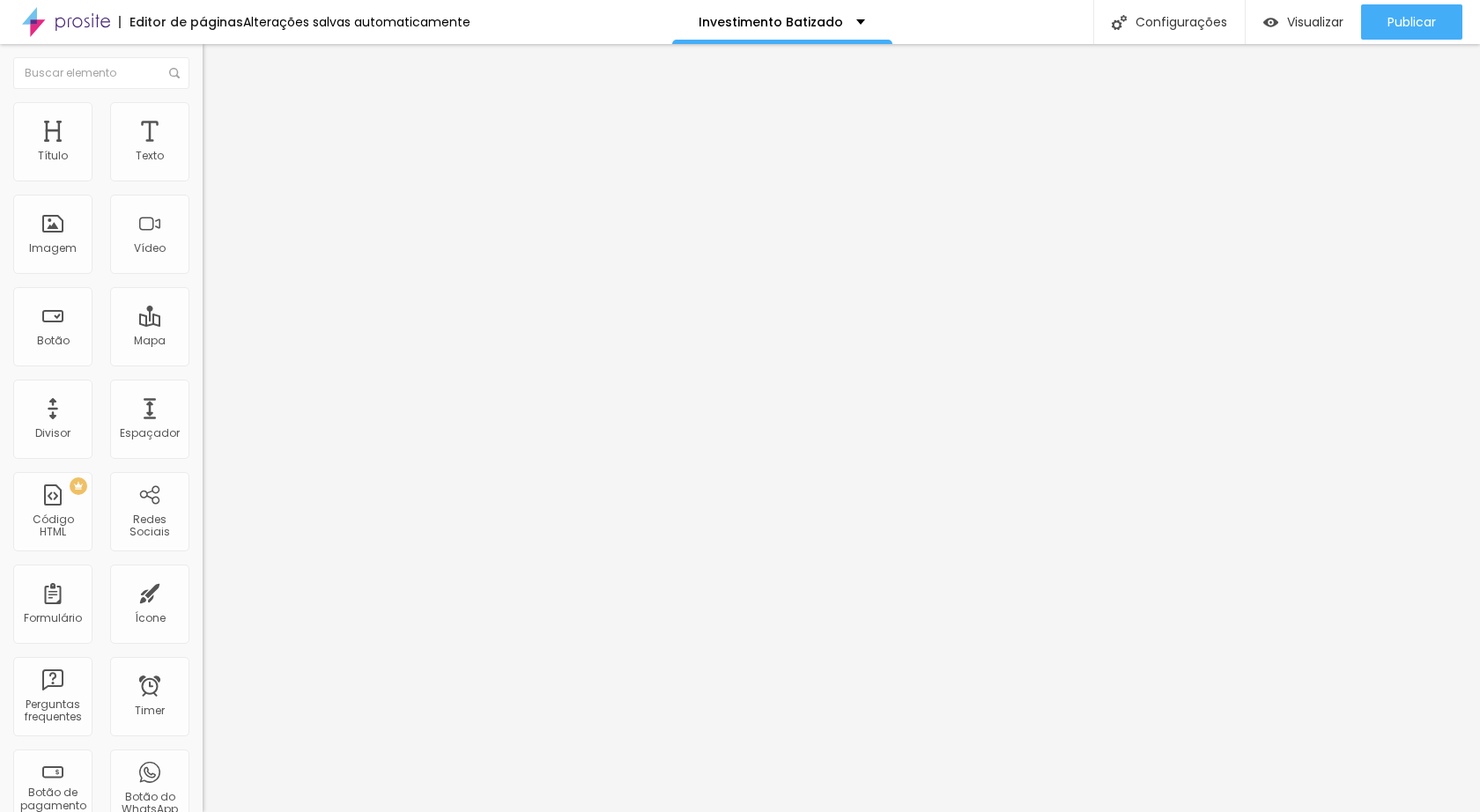
click at [203, 71] on button "Editar Coluna" at bounding box center [304, 64] width 203 height 41
click at [131, 121] on div "Texto" at bounding box center [150, 141] width 79 height 79
